Goal: Task Accomplishment & Management: Manage account settings

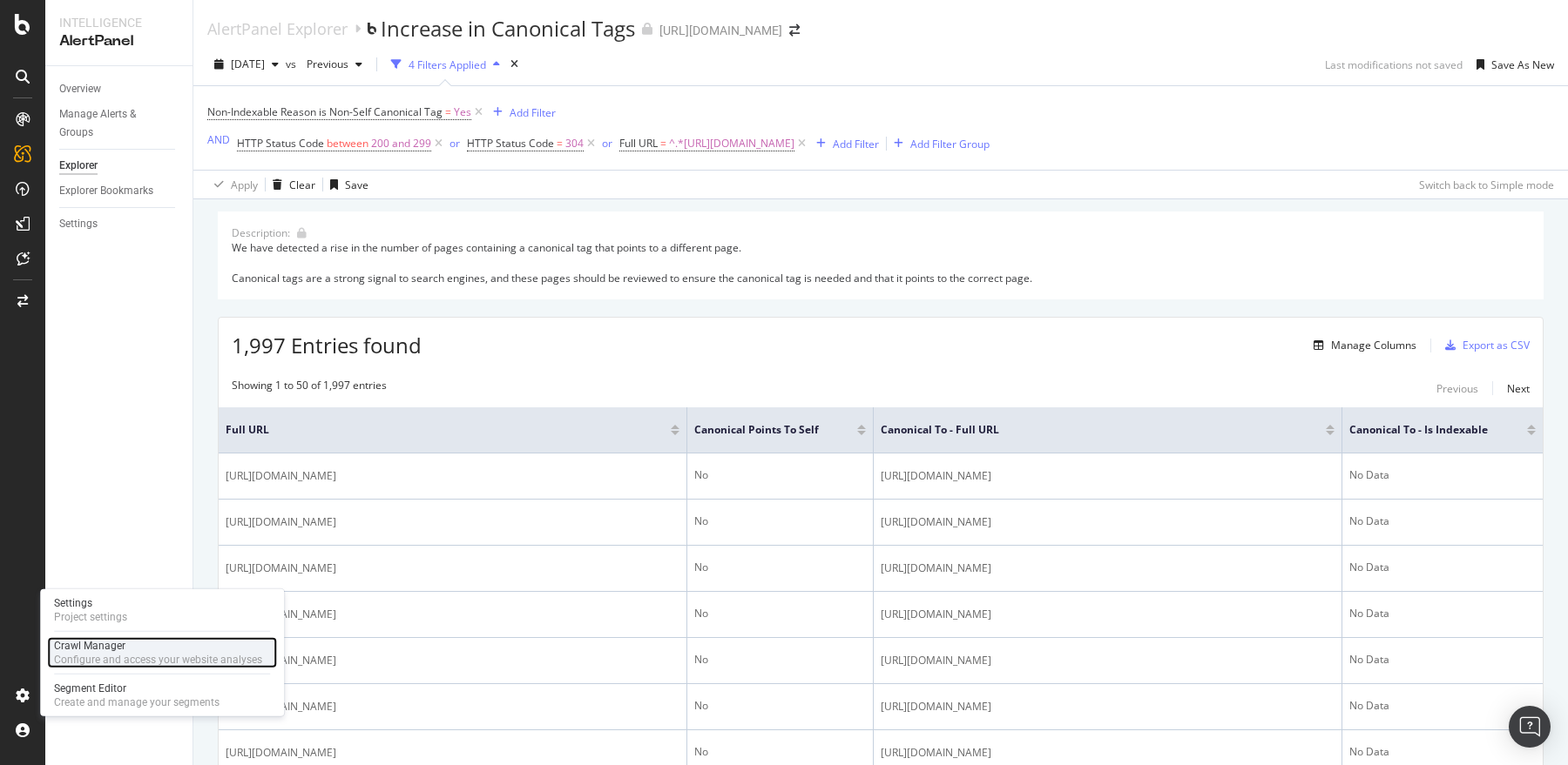
click at [83, 658] on div "Configure and access your website analyses" at bounding box center [158, 659] width 209 height 14
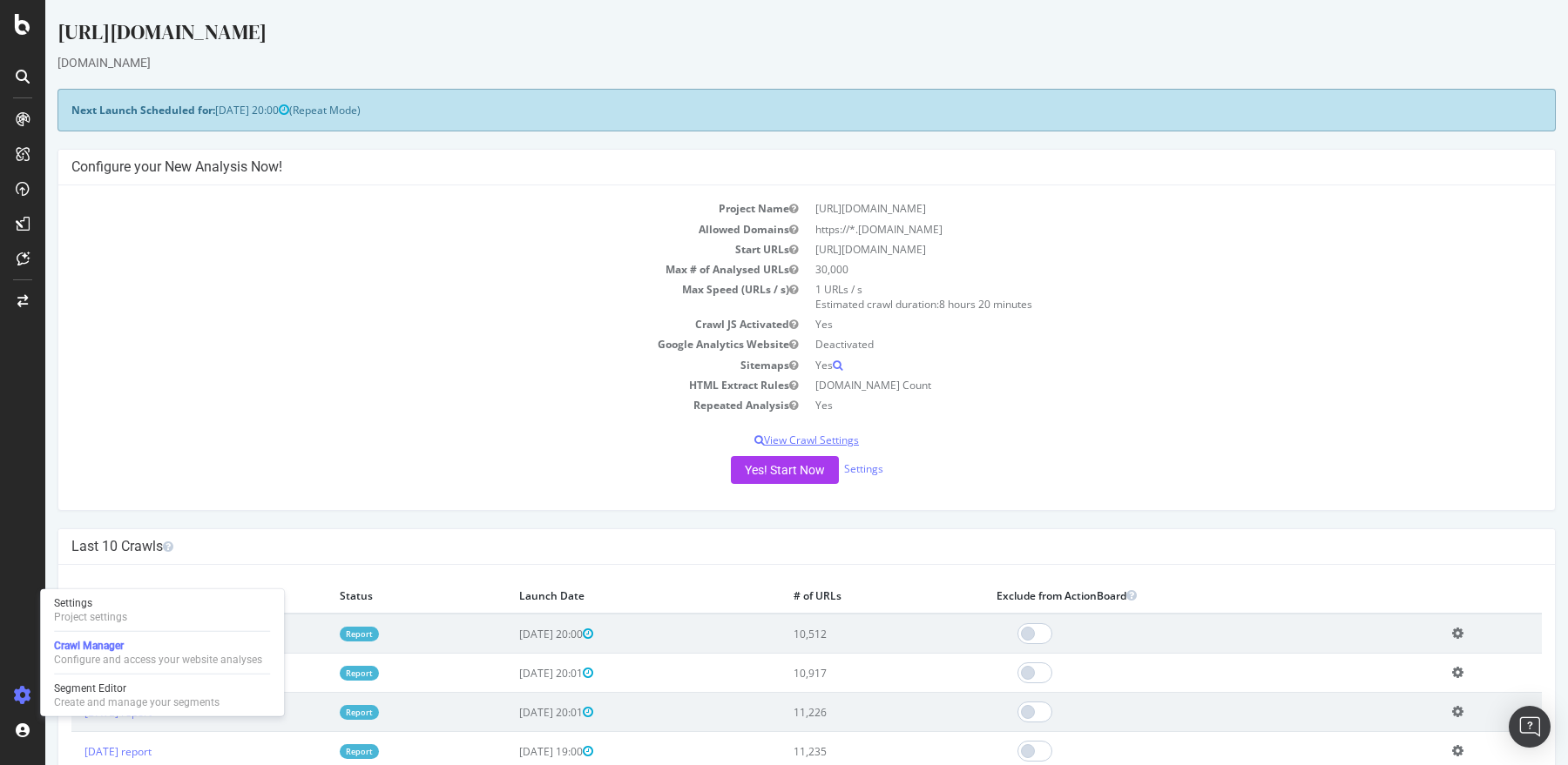
click at [784, 434] on p "View Crawl Settings" at bounding box center [806, 440] width 1471 height 14
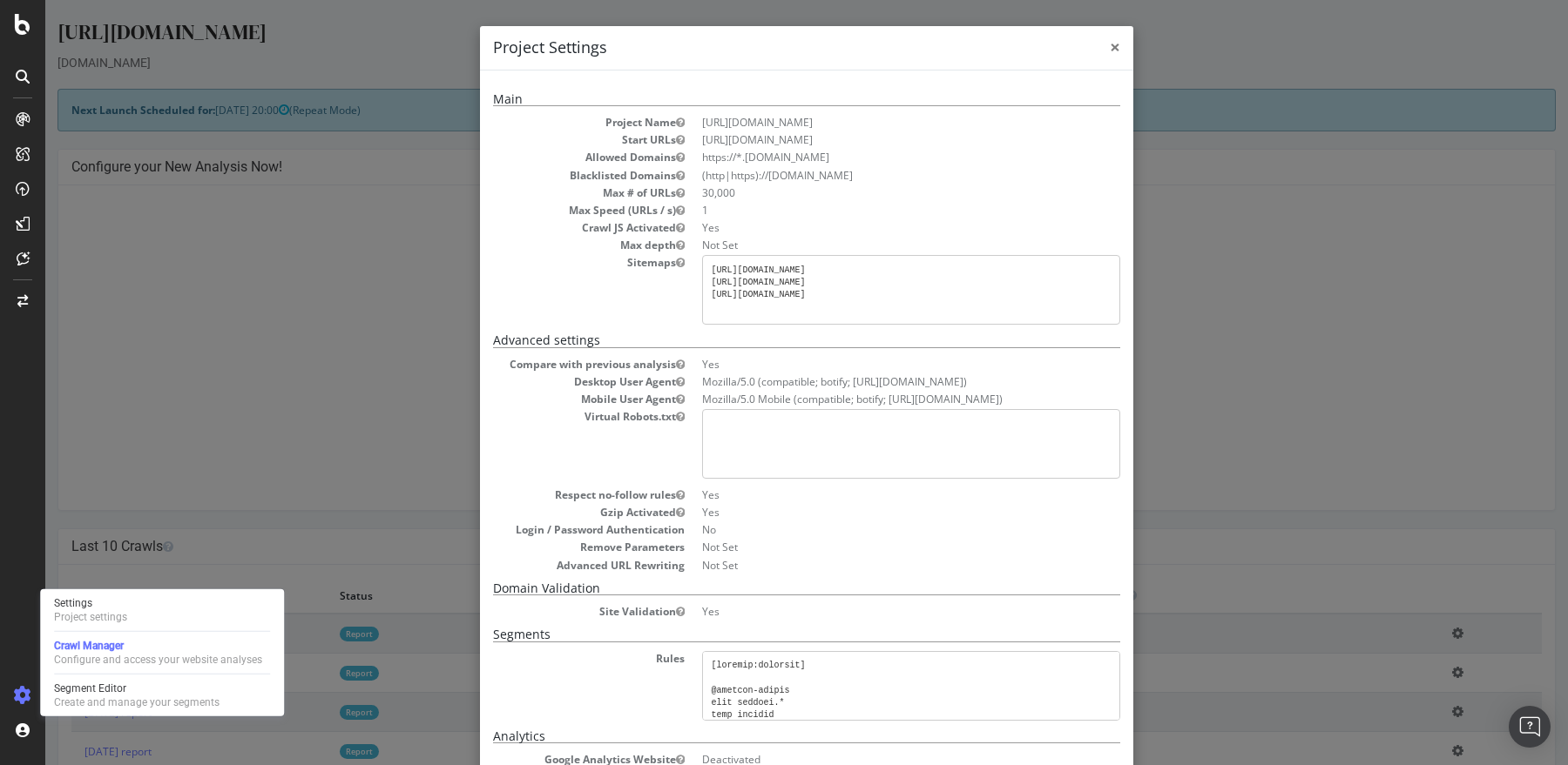
click at [1116, 44] on span "×" at bounding box center [1115, 47] width 11 height 24
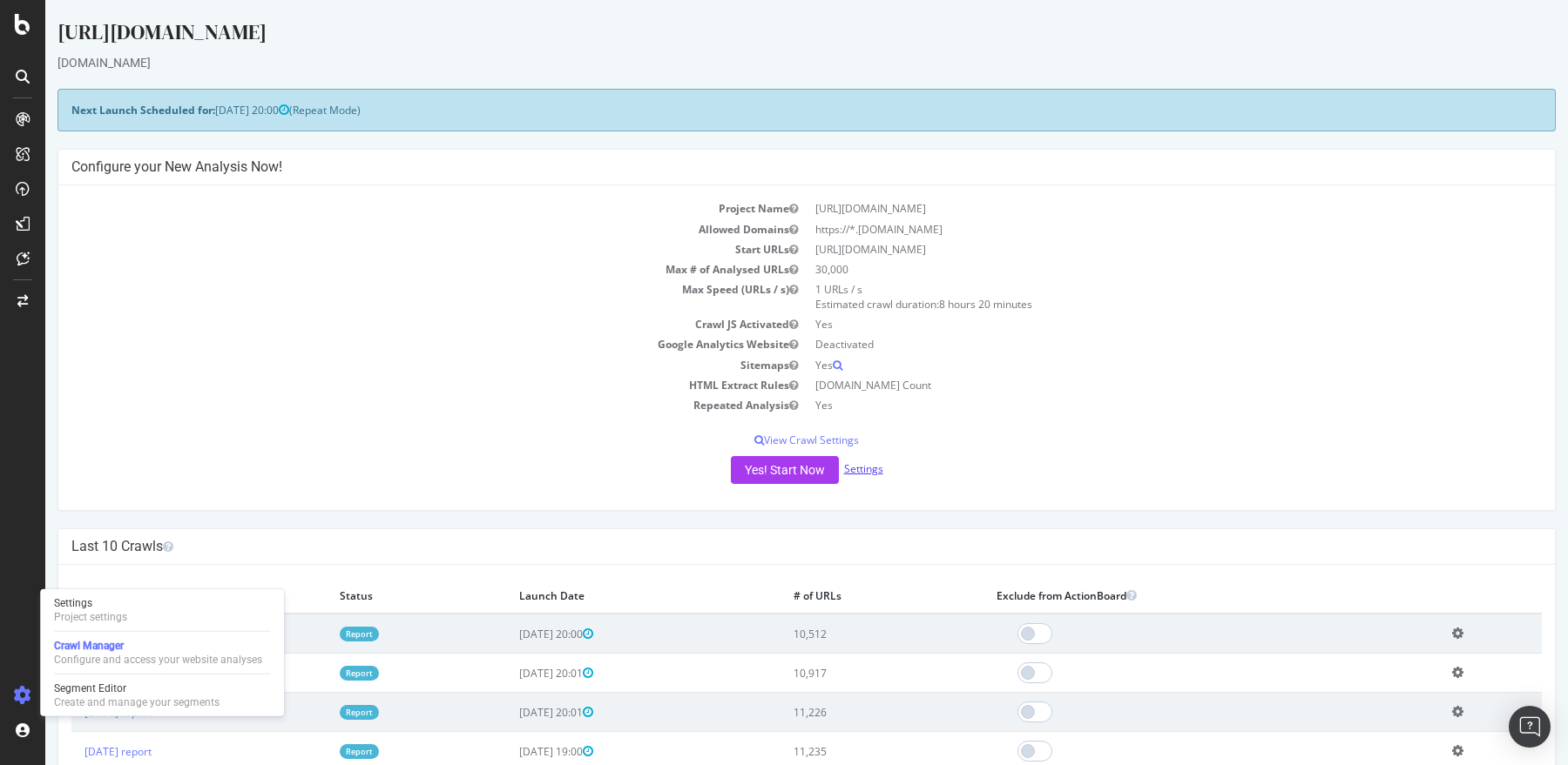
click at [873, 472] on link "Settings" at bounding box center [863, 468] width 39 height 14
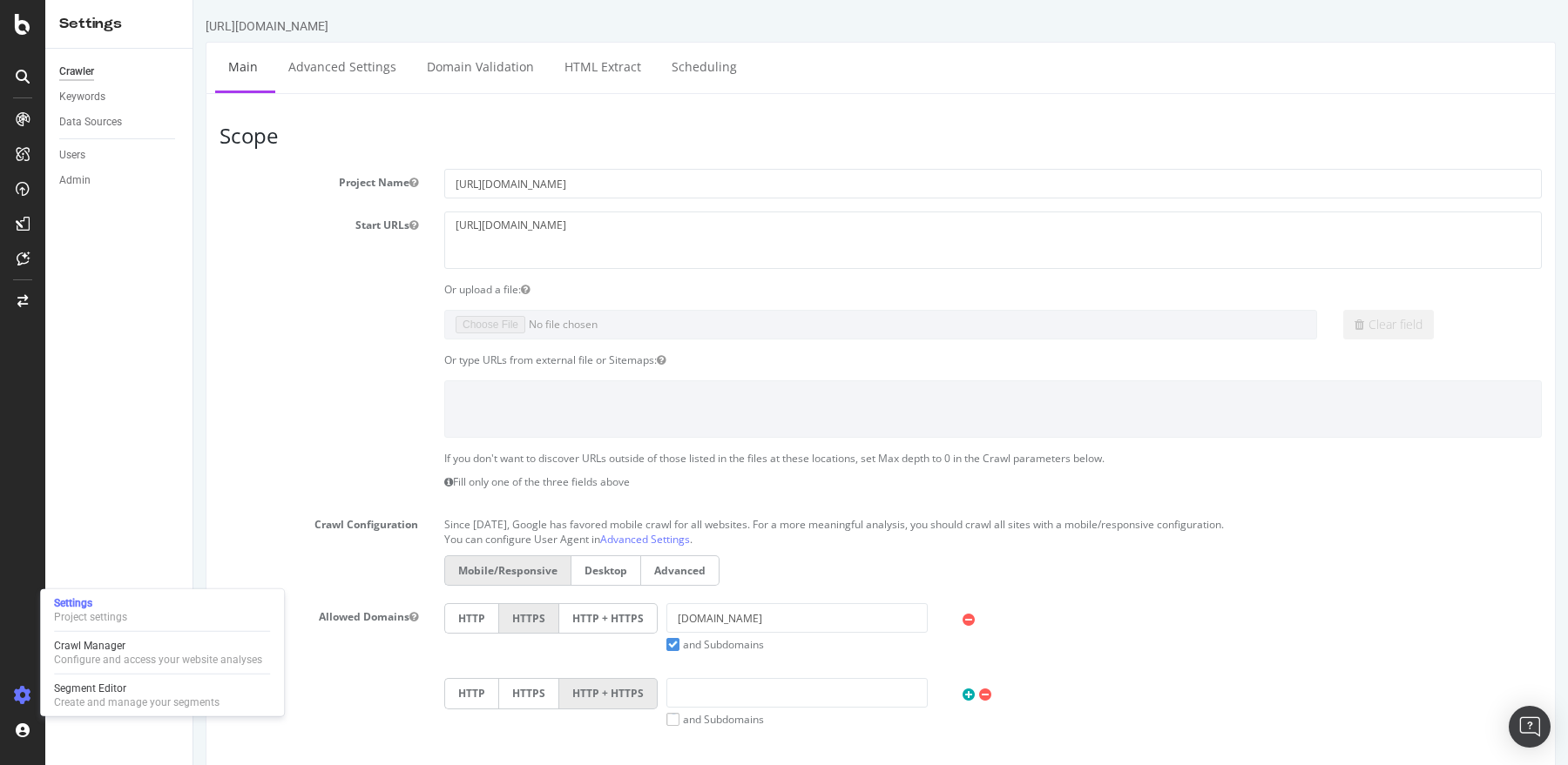
scroll to position [51, 0]
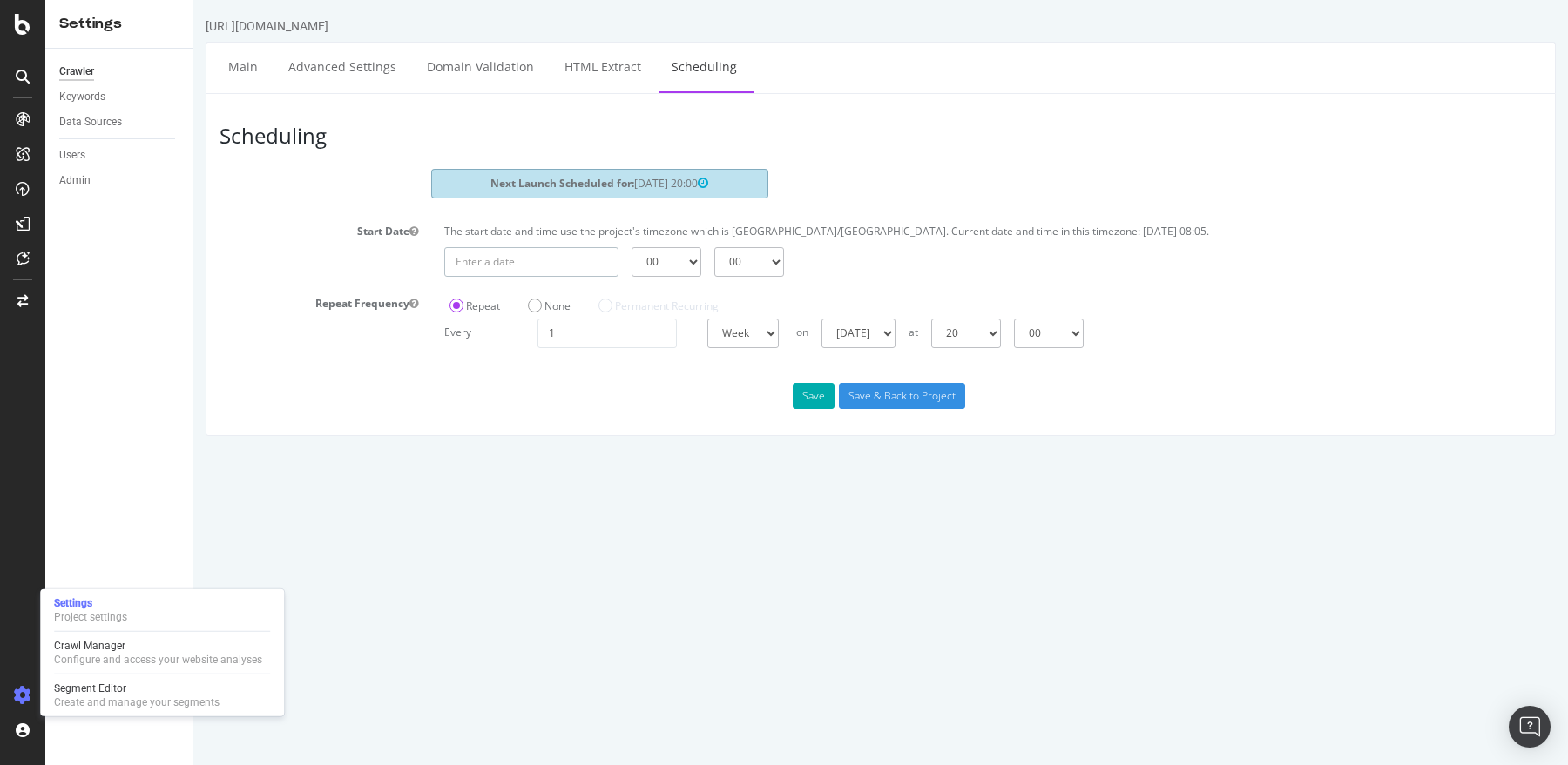
type input "[DATE]"
click at [555, 262] on input "[DATE]" at bounding box center [531, 262] width 174 height 30
click at [636, 453] on td "28" at bounding box center [629, 458] width 39 height 26
click at [676, 256] on select "00 01 02 03 04 05 06 07 08 09 10 11 12 13 14 15 16 17 18 19 20 21 22 23" at bounding box center [666, 262] width 70 height 30
select select "19"
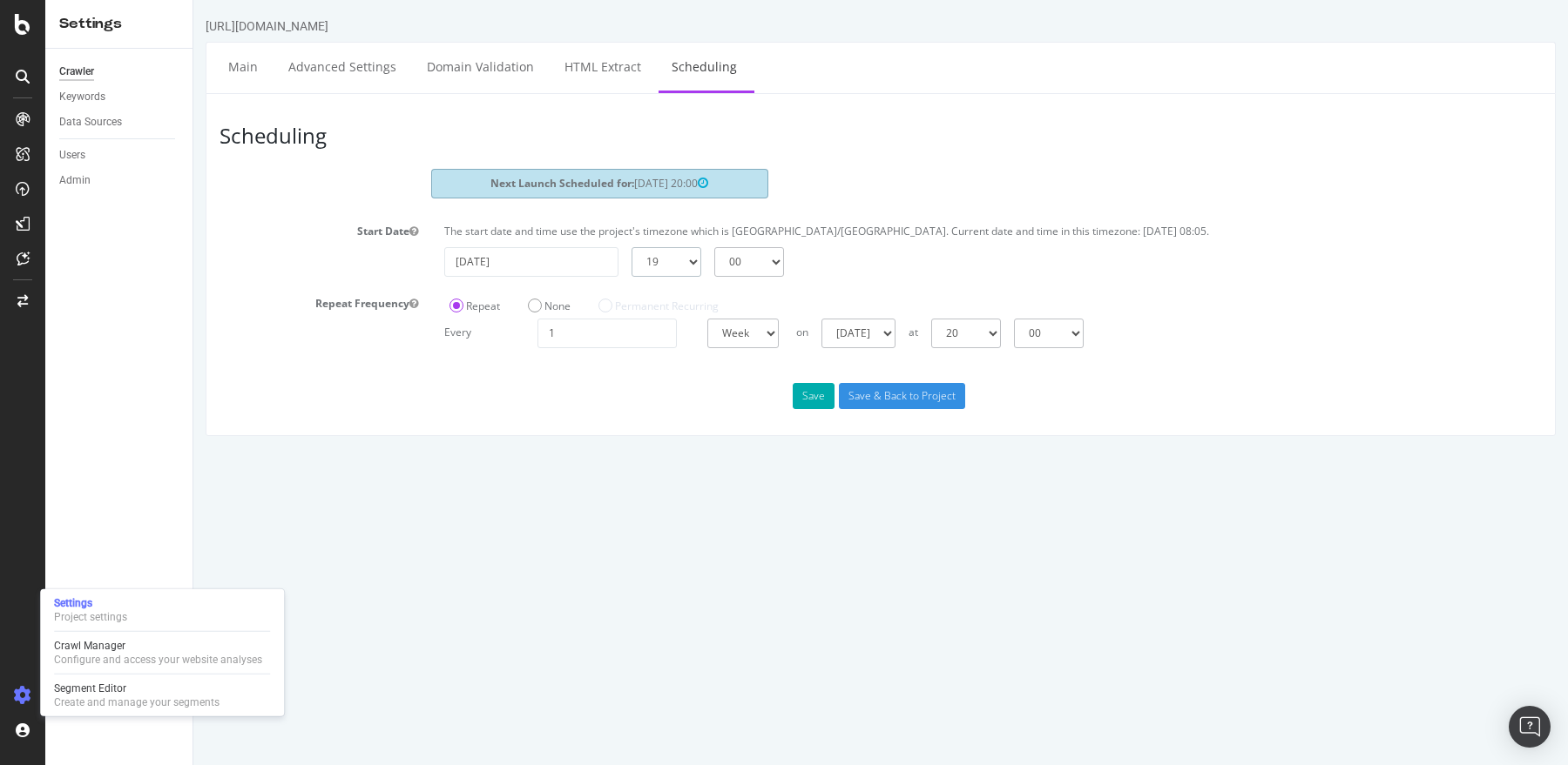
click at [632, 247] on select "00 01 02 03 04 05 06 07 08 09 10 11 12 13 14 15 16 17 18 19 20 21 22 23" at bounding box center [666, 262] width 70 height 30
click at [901, 393] on input "Save & Back to Project" at bounding box center [902, 396] width 126 height 26
